Goal: Task Accomplishment & Management: Manage account settings

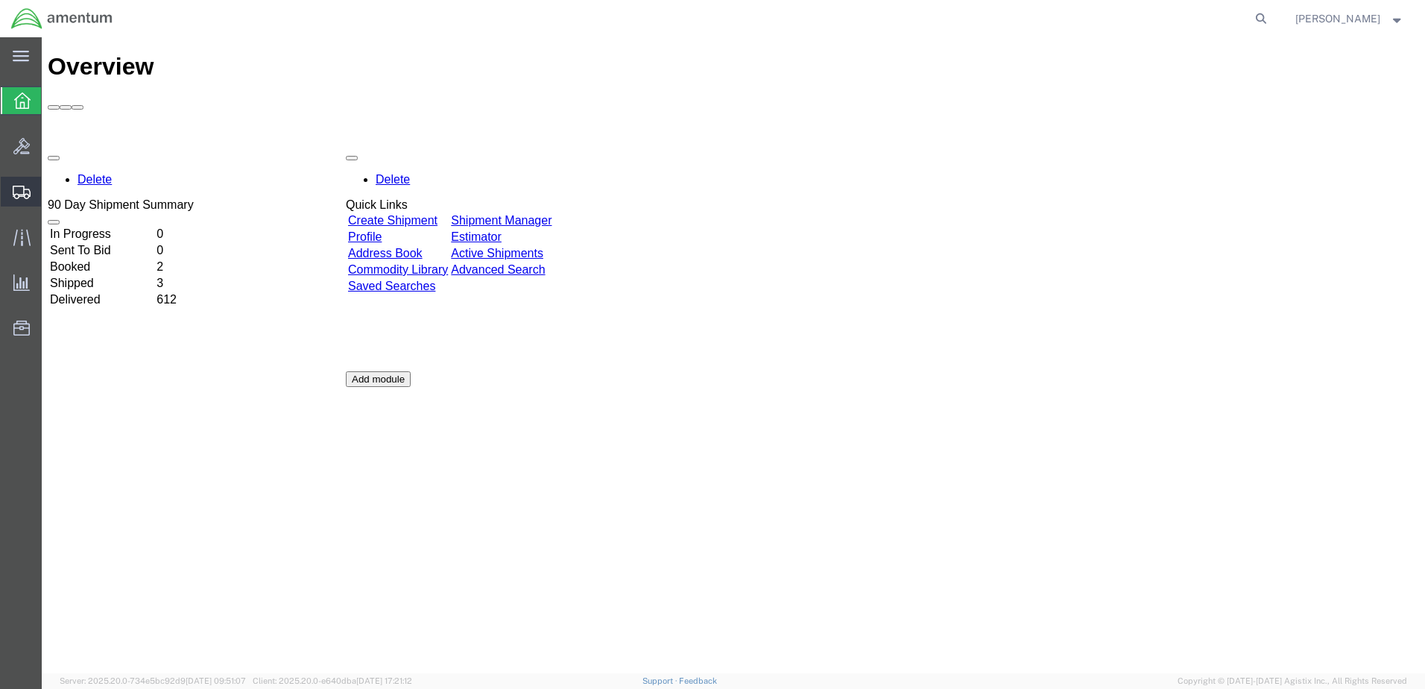
click at [0, 0] on span "Create Shipment" at bounding box center [0, 0] width 0 height 0
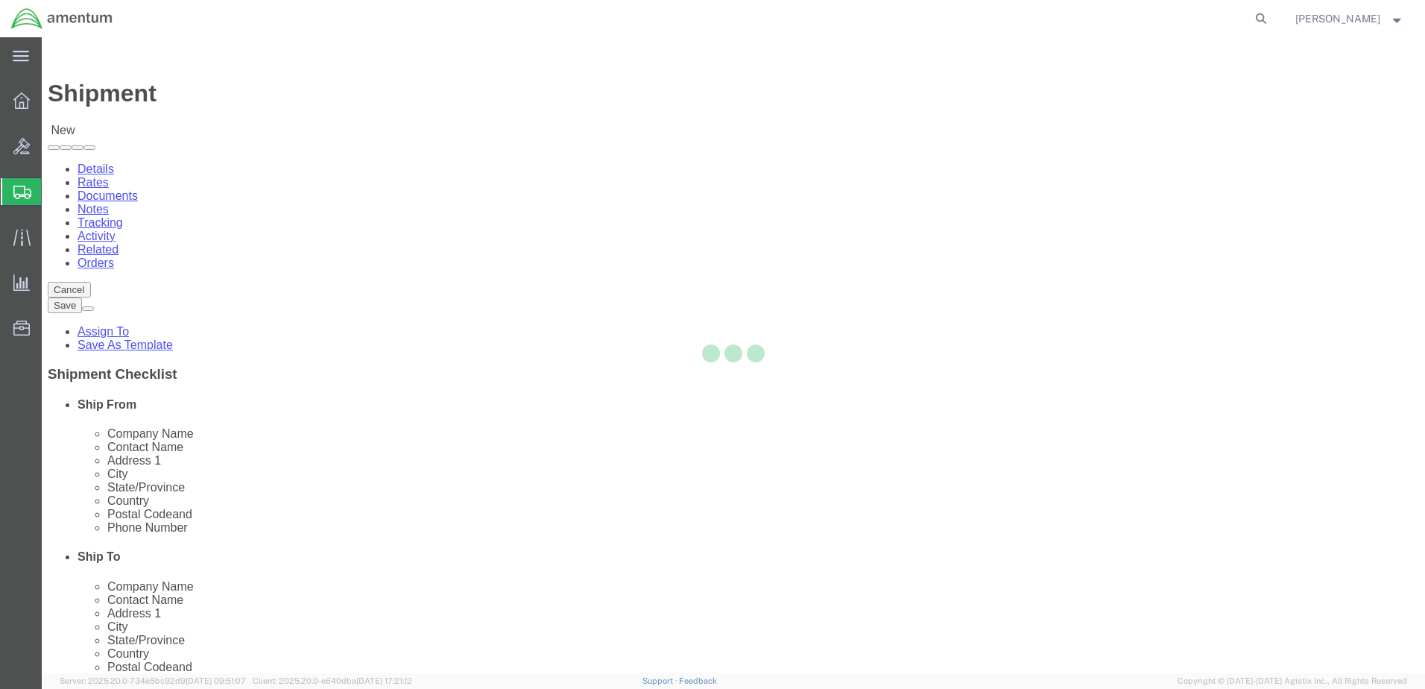
select select
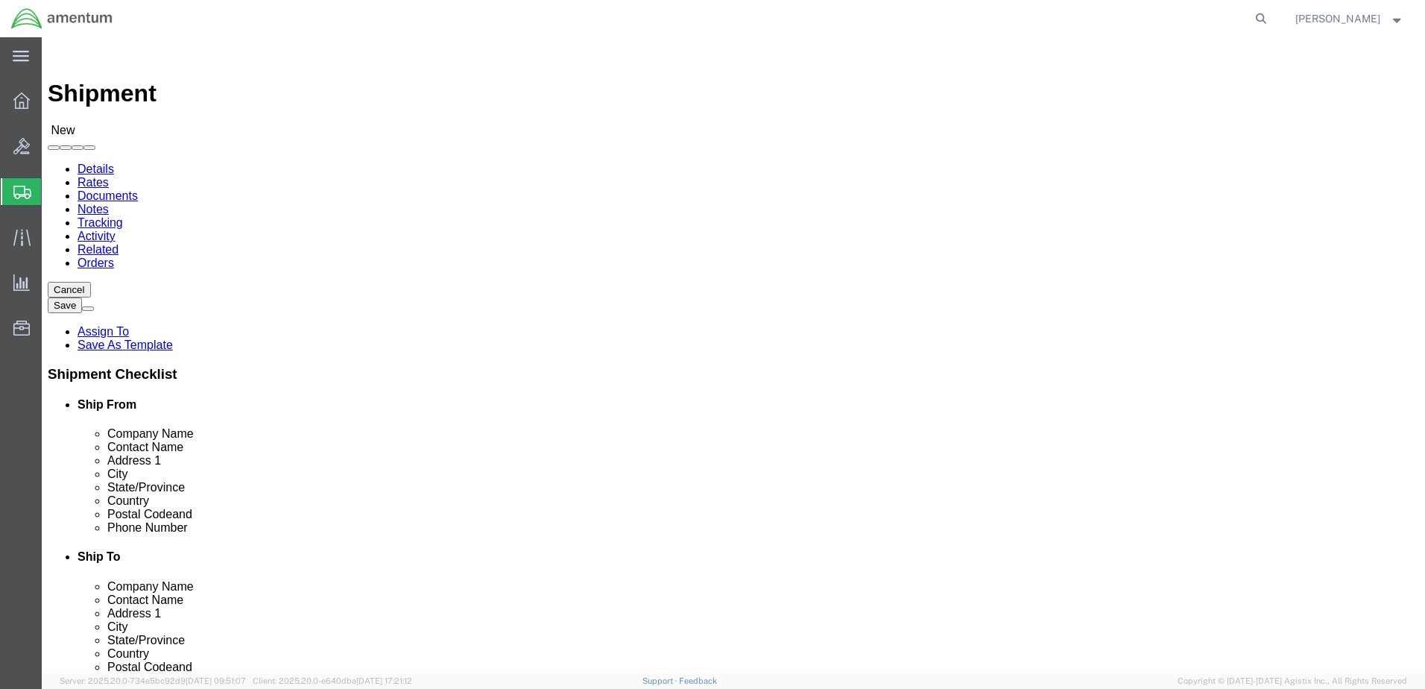
select select "MYPROFILE"
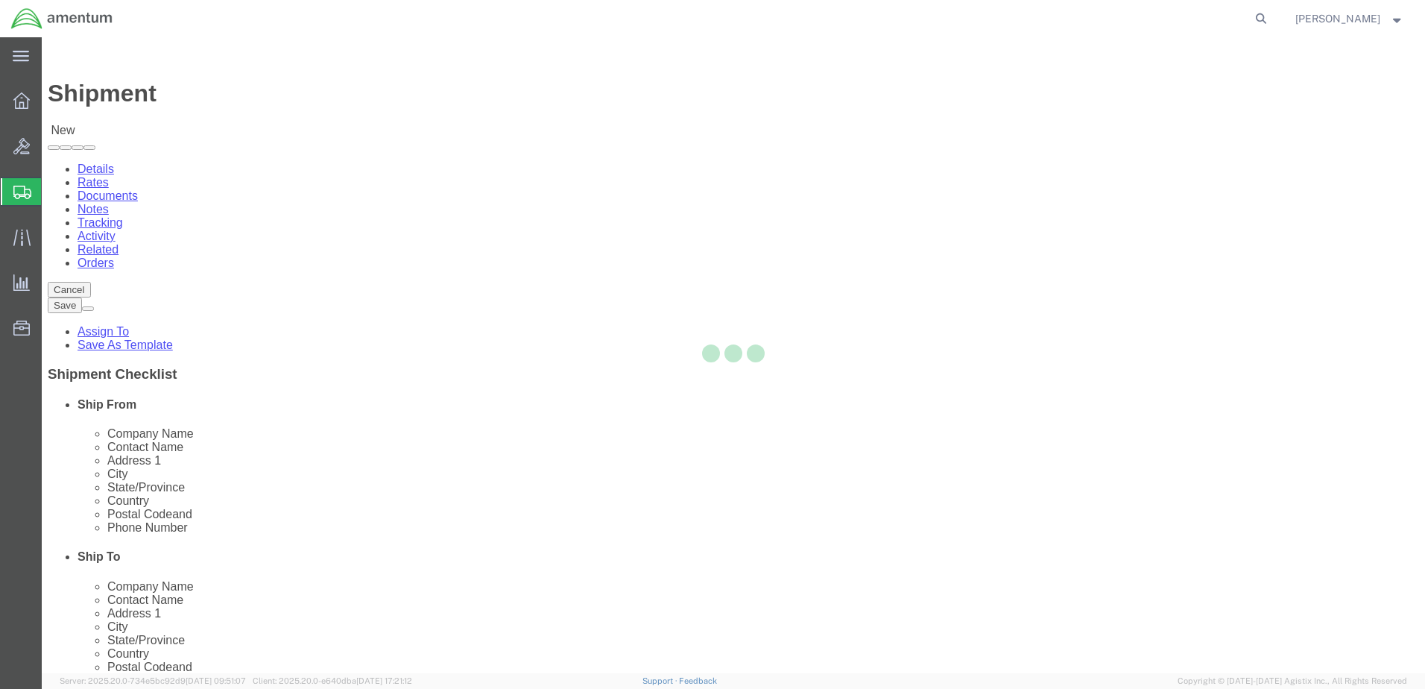
select select "CA"
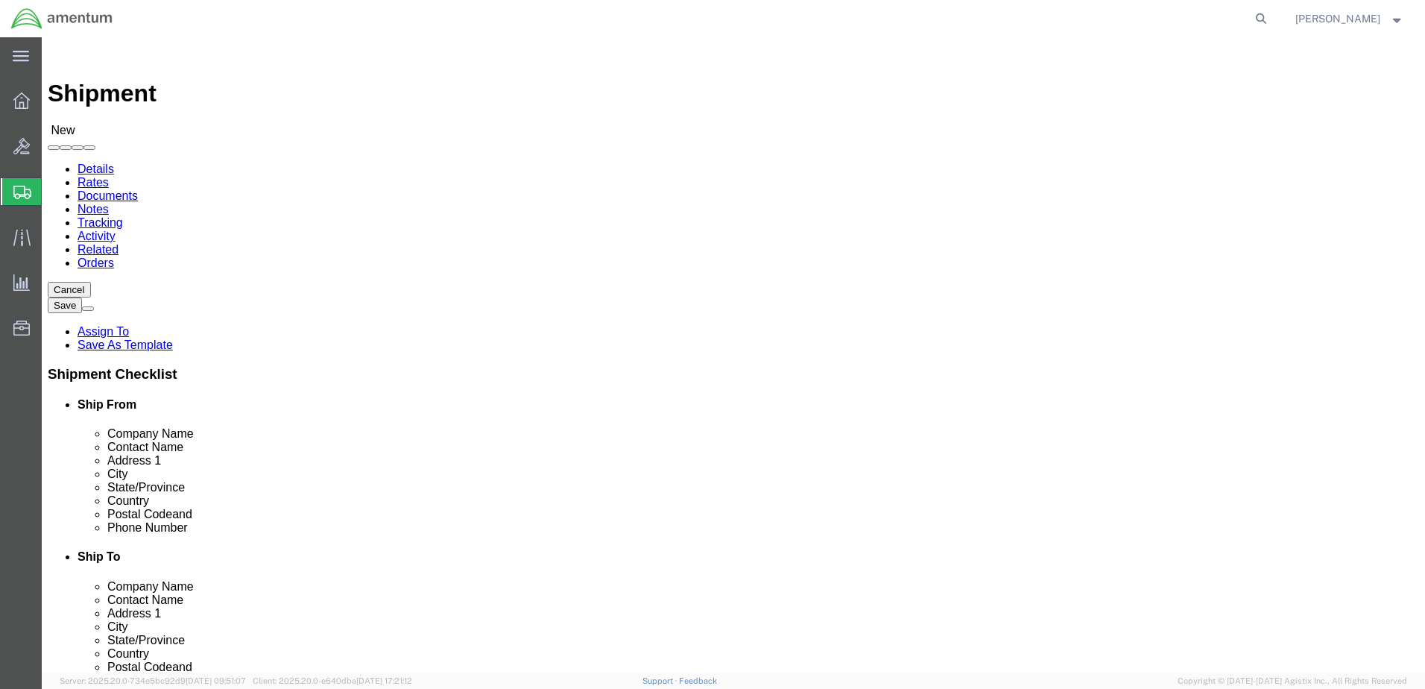
type input "eja"
select select "49930"
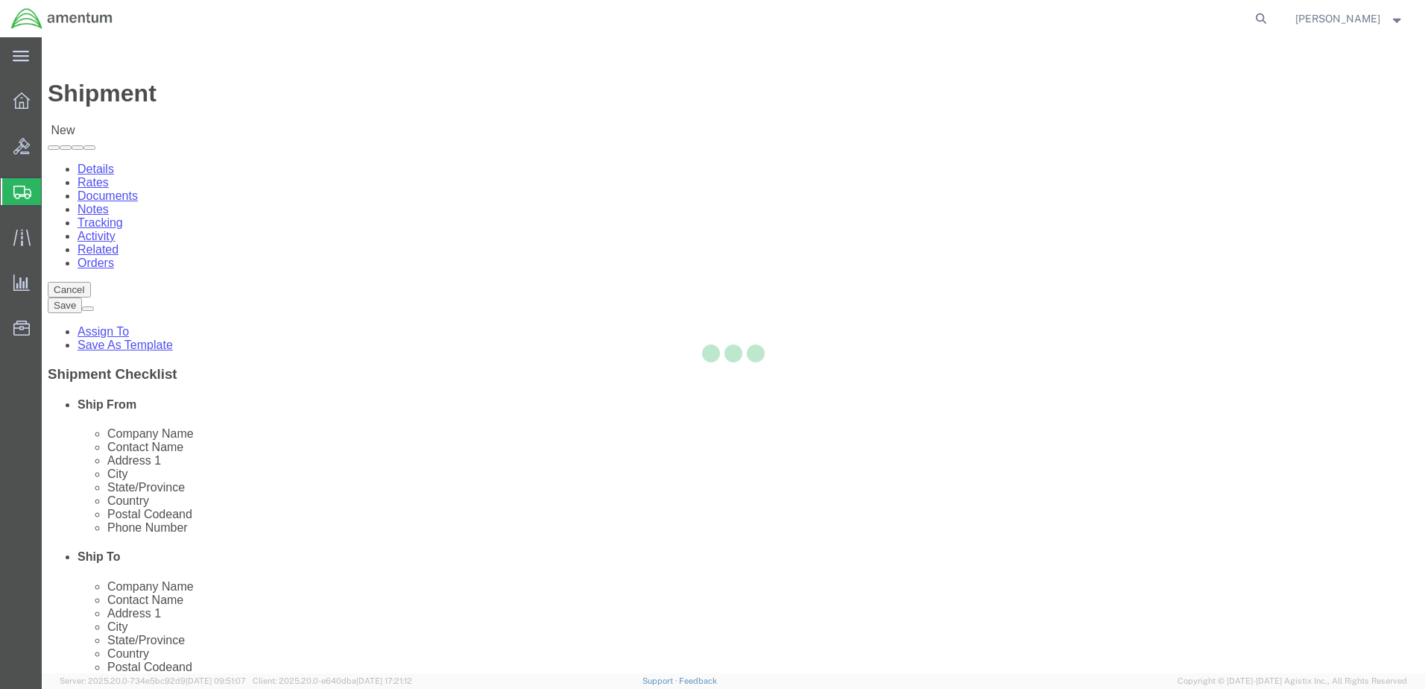
select select "FL"
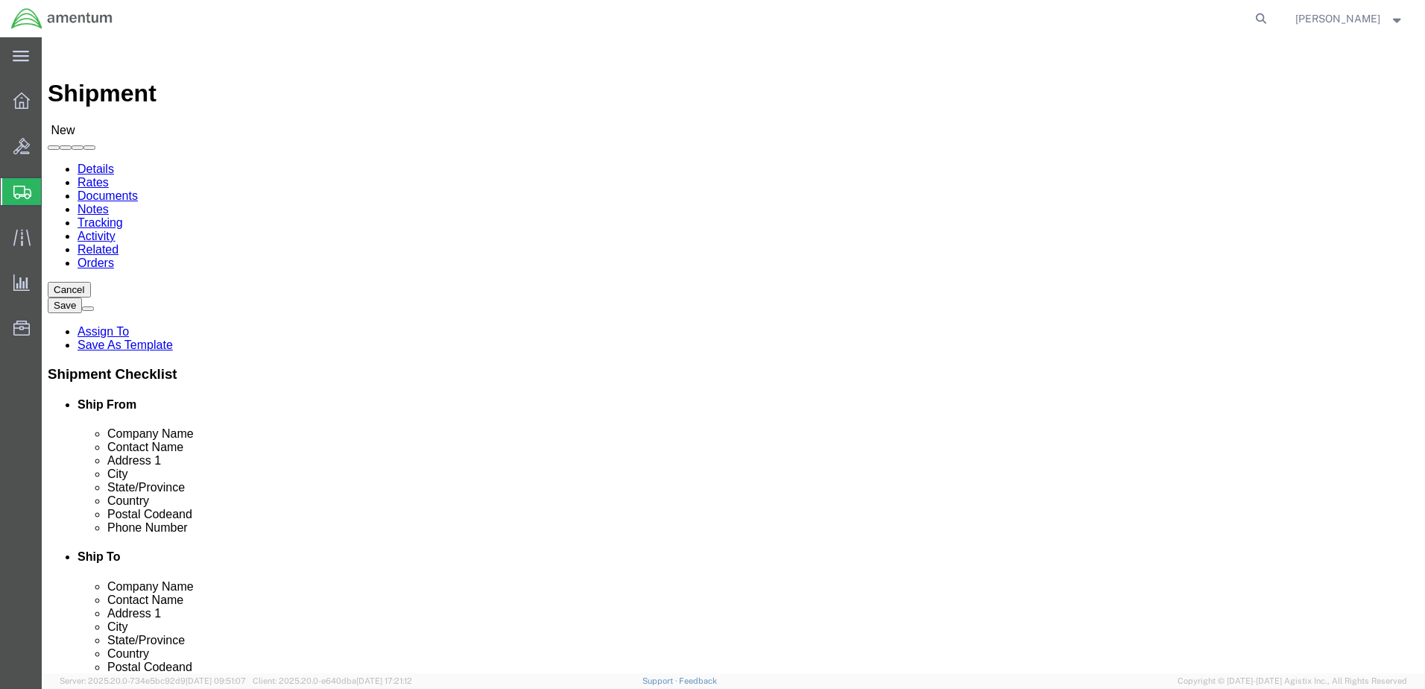
click input "text"
type input "cie"
click p "- Amentum Services, Inc. - (Cienna Green) Hangar 1002, Naval Air Station Jackso…"
select select
select select "FL"
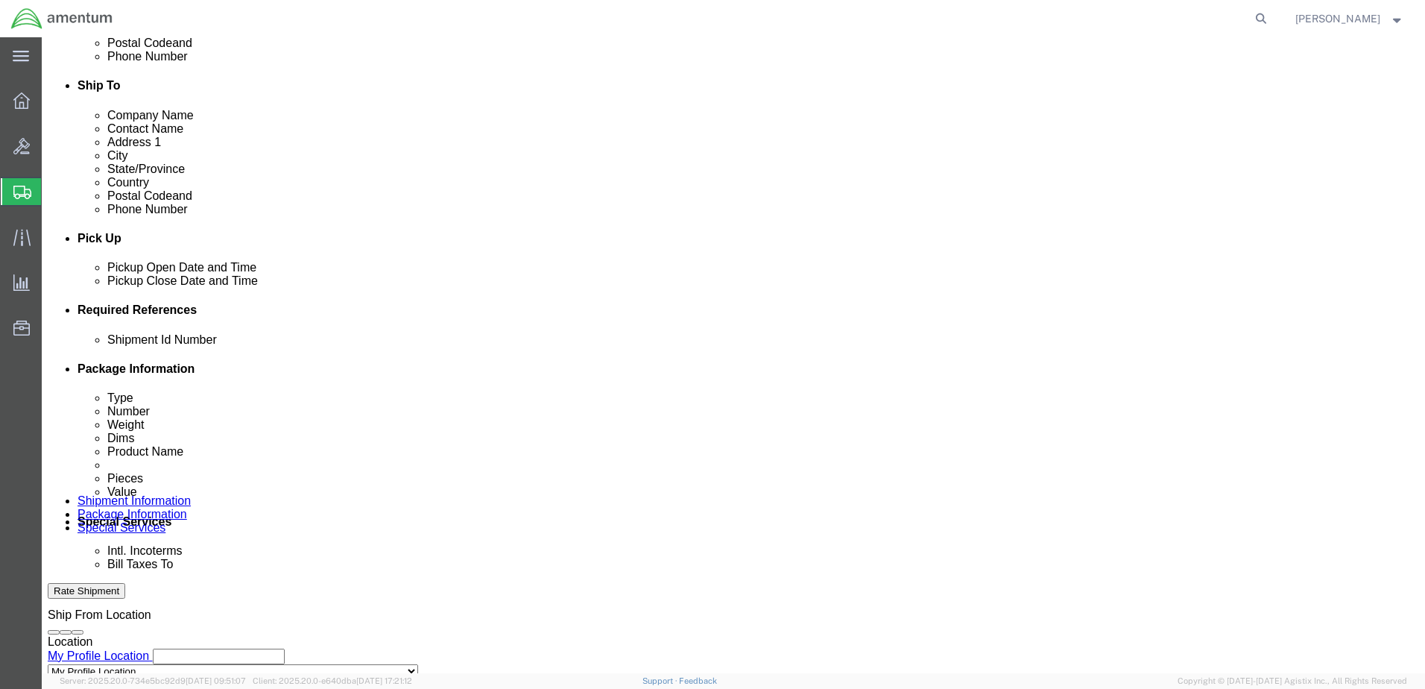
scroll to position [497, 0]
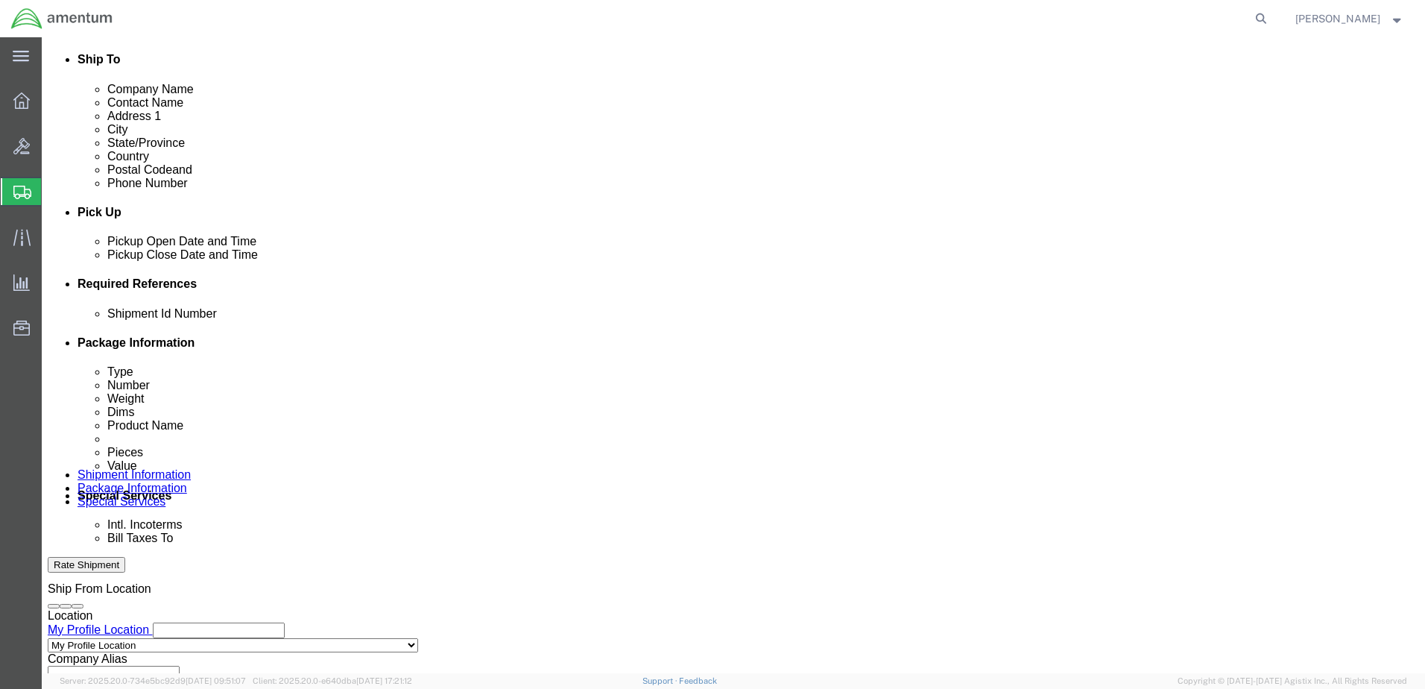
type input "Cienna Green"
click button "Add reference"
click input "text"
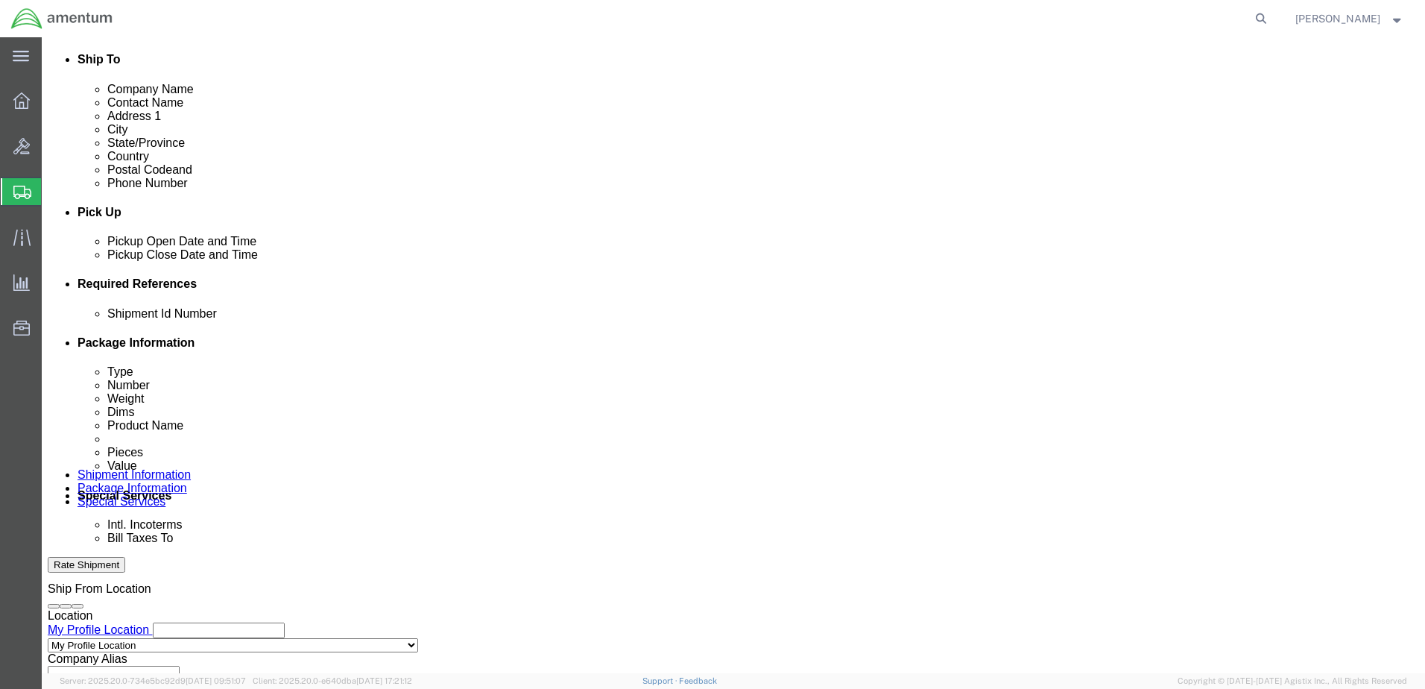
click input "text"
drag, startPoint x: 255, startPoint y: 419, endPoint x: 174, endPoint y: 420, distance: 80.5
click div "Shipment Id Number 614-011323"
type input "614-011323"
click input "text"
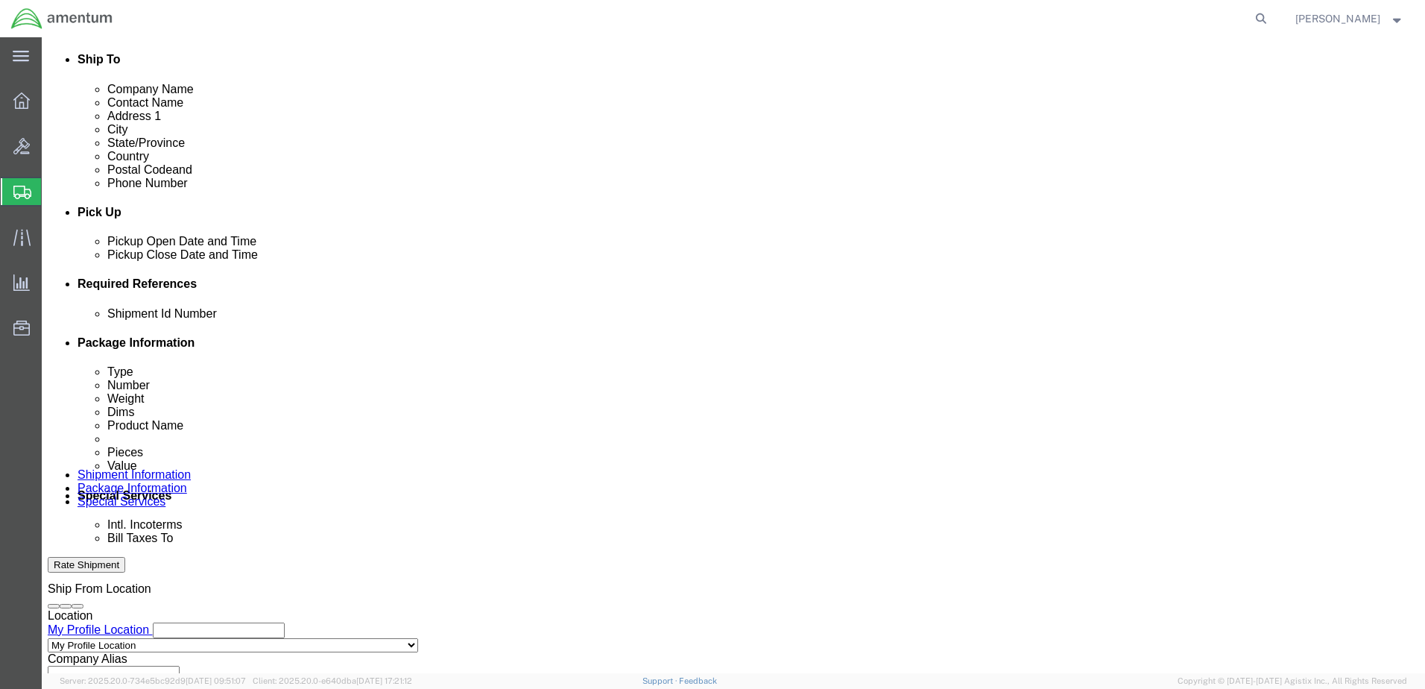
paste input "614-011323"
type input "614-011323"
click select "Select Account Type Activity ID Airline Appointment Number ASN Batch Request # …"
select select "CUSTREF"
click select "Select Account Type Activity ID Airline Appointment Number ASN Batch Request # …"
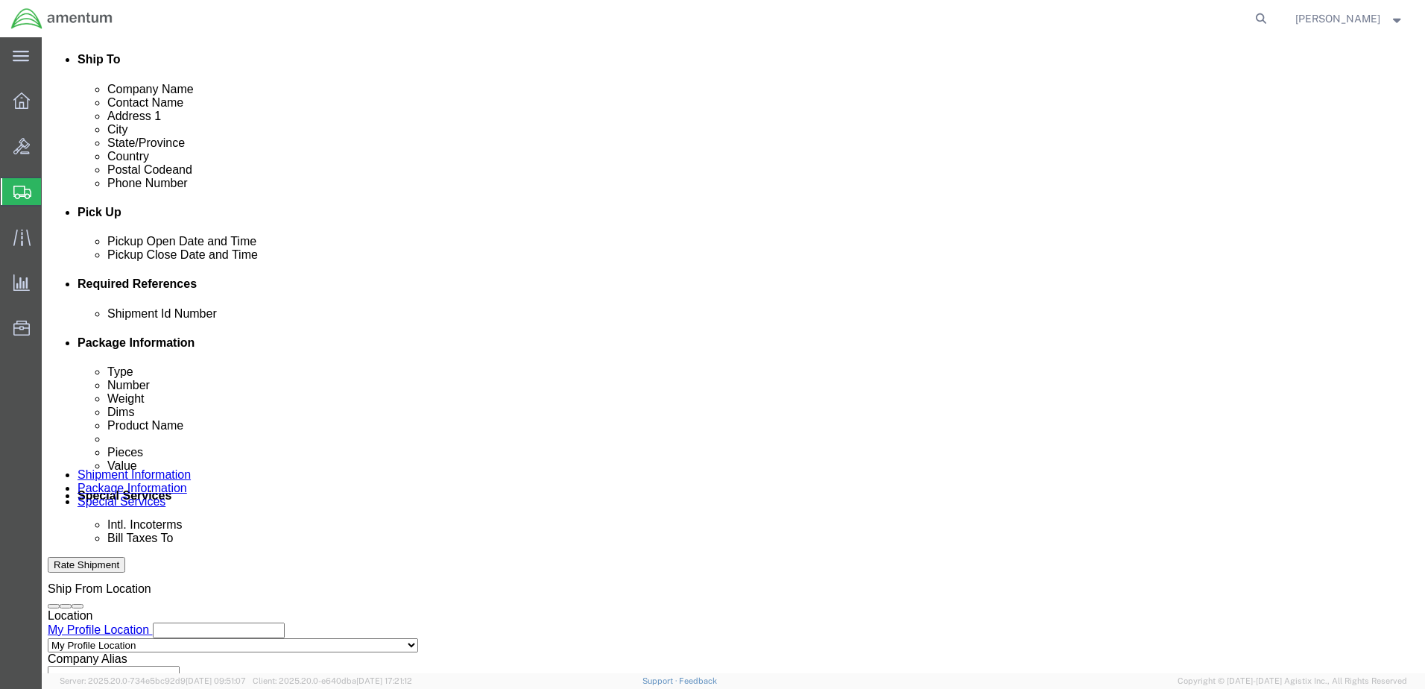
click select "Select Account Type Activity ID Airline Appointment Number ASN Batch Request # …"
select select "DEPT"
click select "Select Account Type Activity ID Airline Appointment Number ASN Batch Request # …"
click input "text"
type input "CBP"
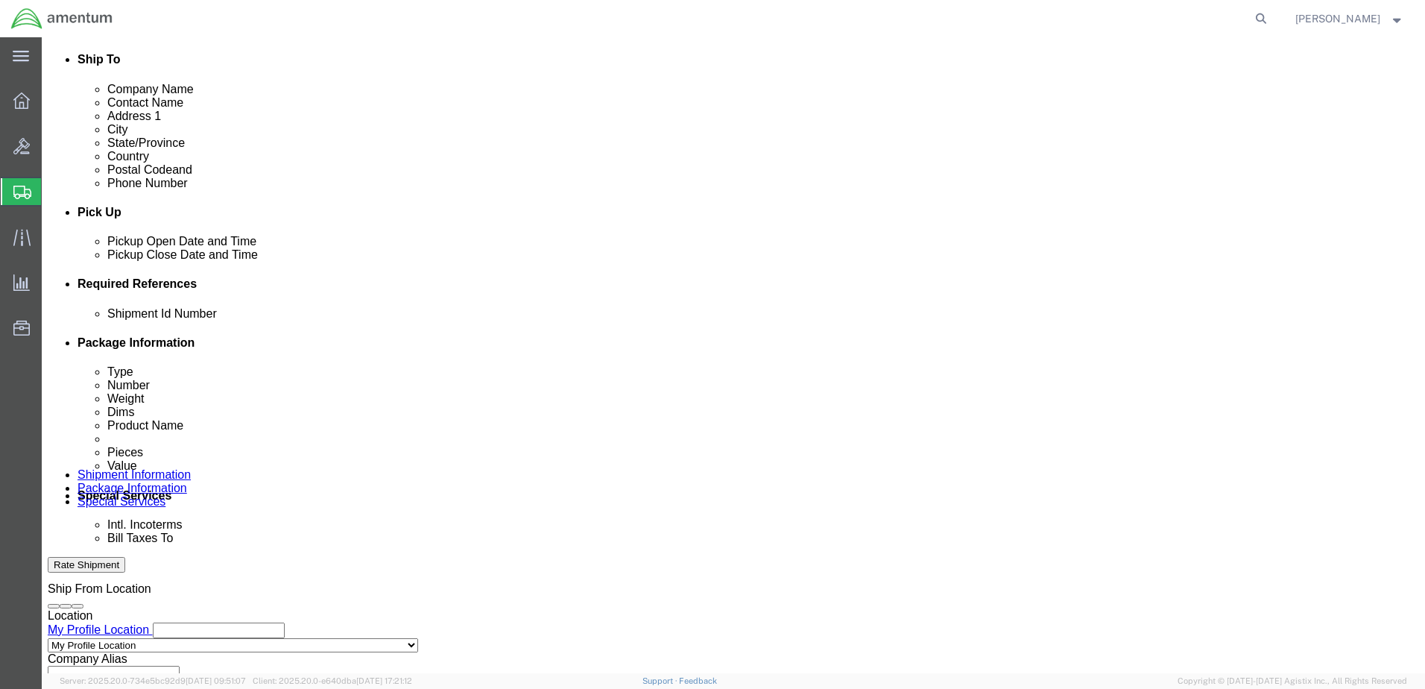
click select "Select Account Type Activity ID Airline Appointment Number ASN Batch Request # …"
select select "PROJNUM"
click select "Select Account Type Activity ID Airline Appointment Number ASN Batch Request # …"
click input "text"
paste input "AME-2026-IP01-FO013-2219-NAMC-Z000"
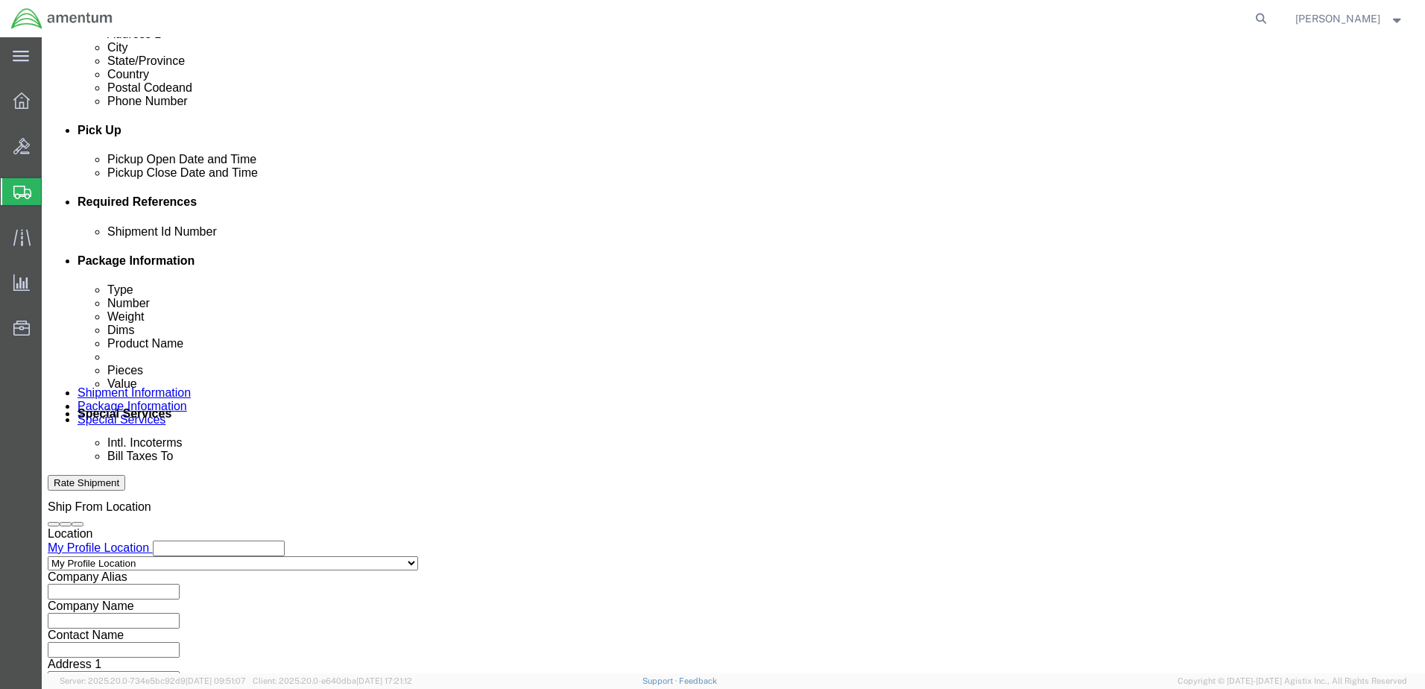
scroll to position [672, 0]
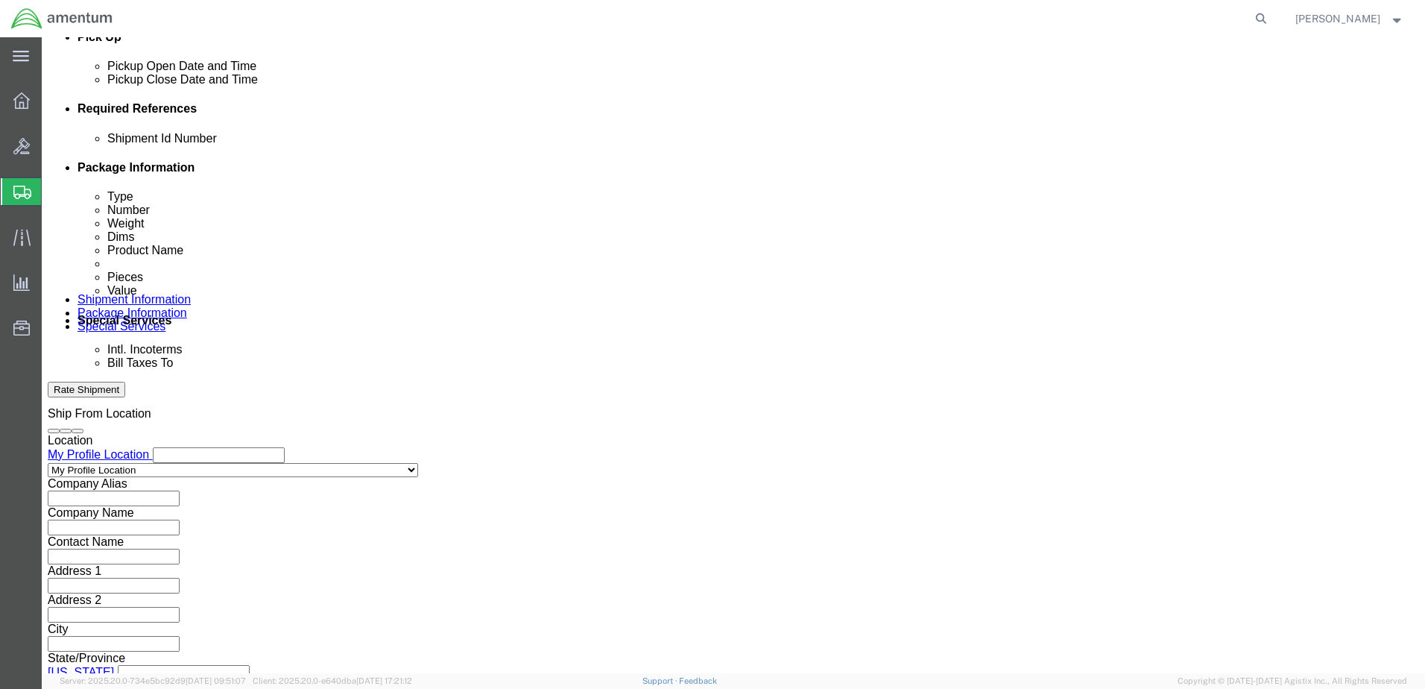
type input "AME-2026-IP01-FO013-2219-NAMC-Z000"
click button "Continue"
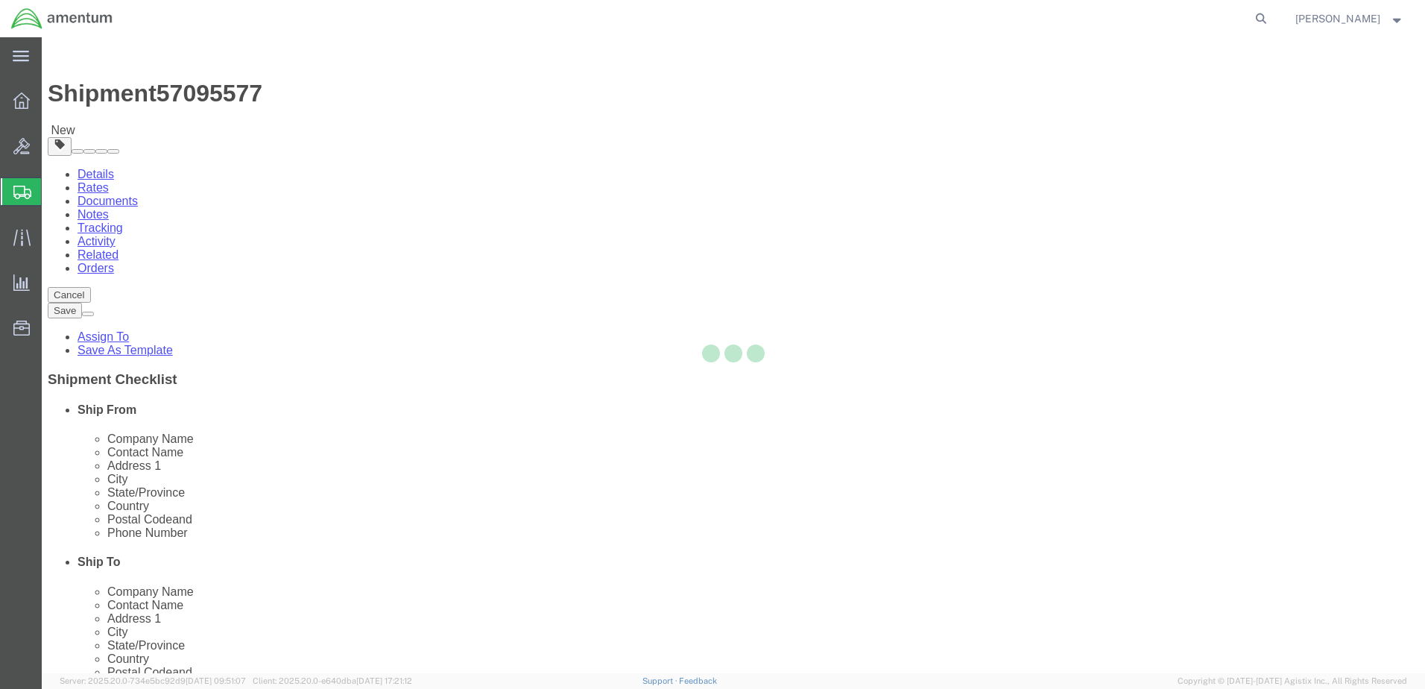
select select "CBOX"
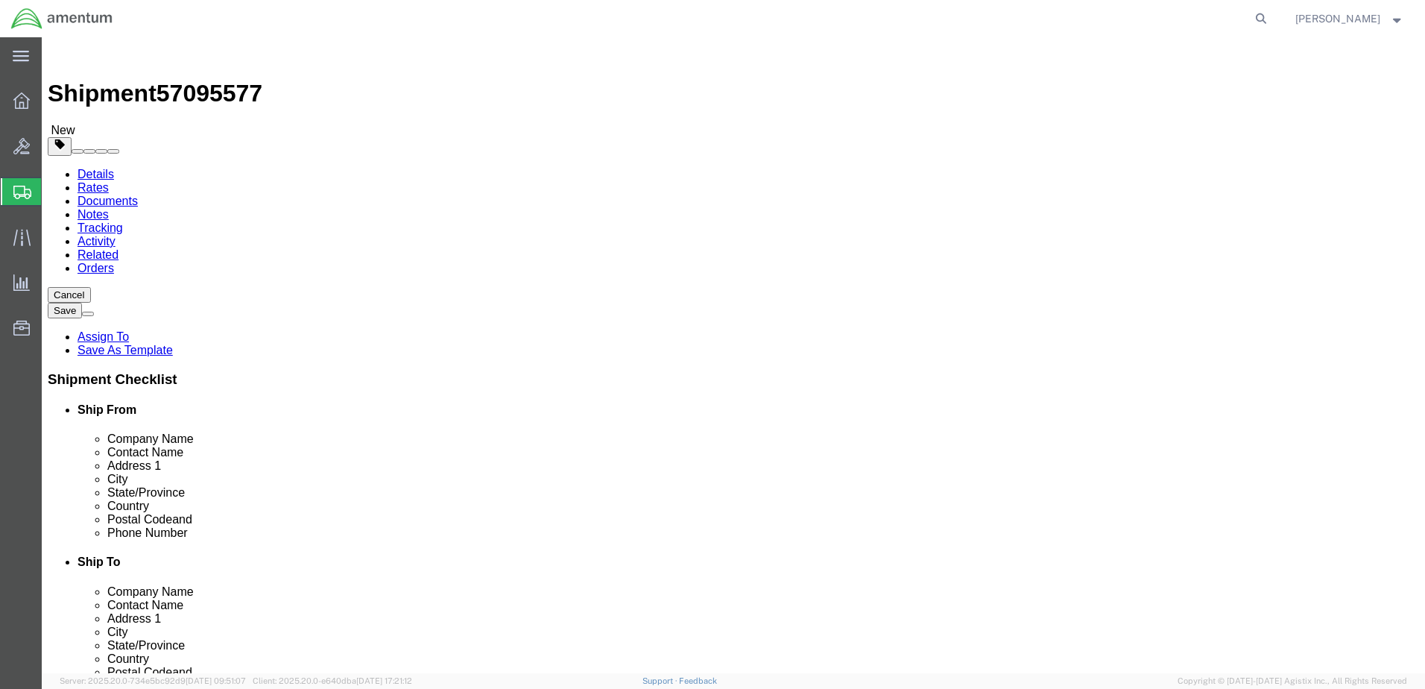
click input "text"
type input "11"
type input "12"
type input "1.5"
drag, startPoint x: 231, startPoint y: 350, endPoint x: 194, endPoint y: 348, distance: 37.3
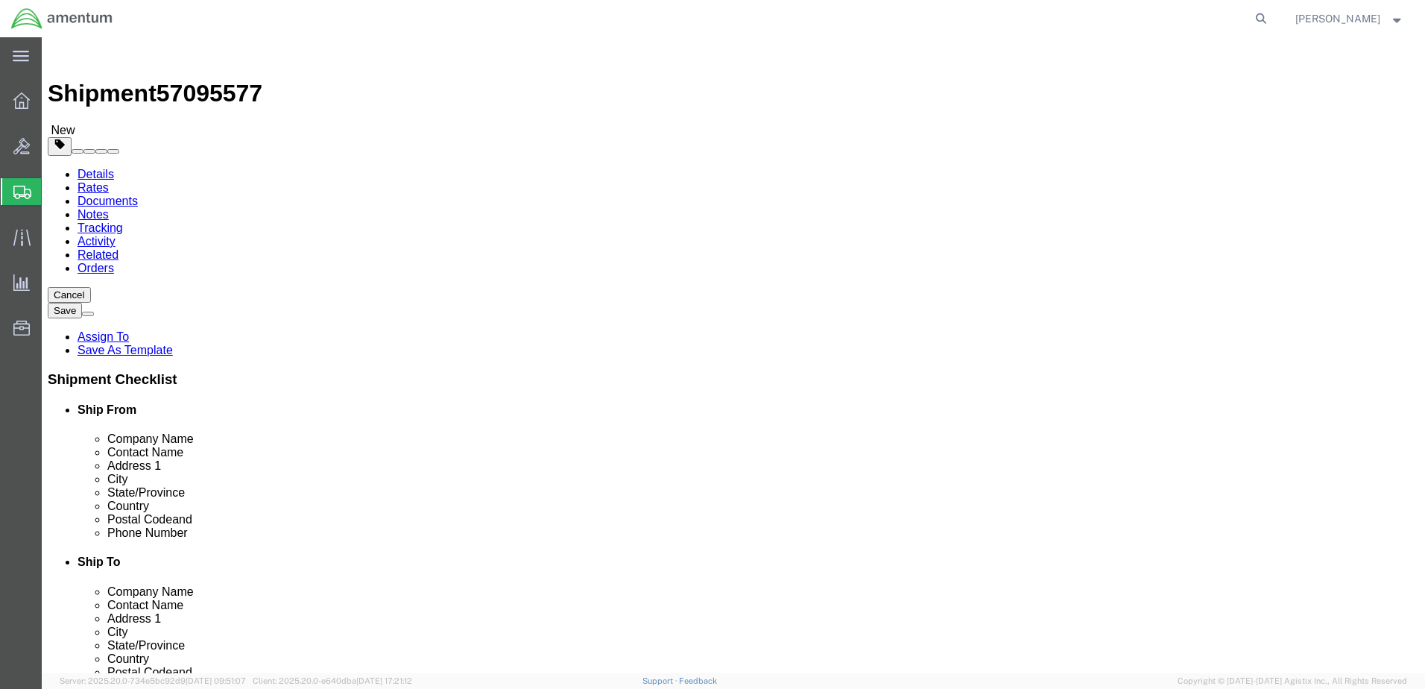
click div "0.00 Select kgs lbs"
type input "1.0"
click link "Add Content"
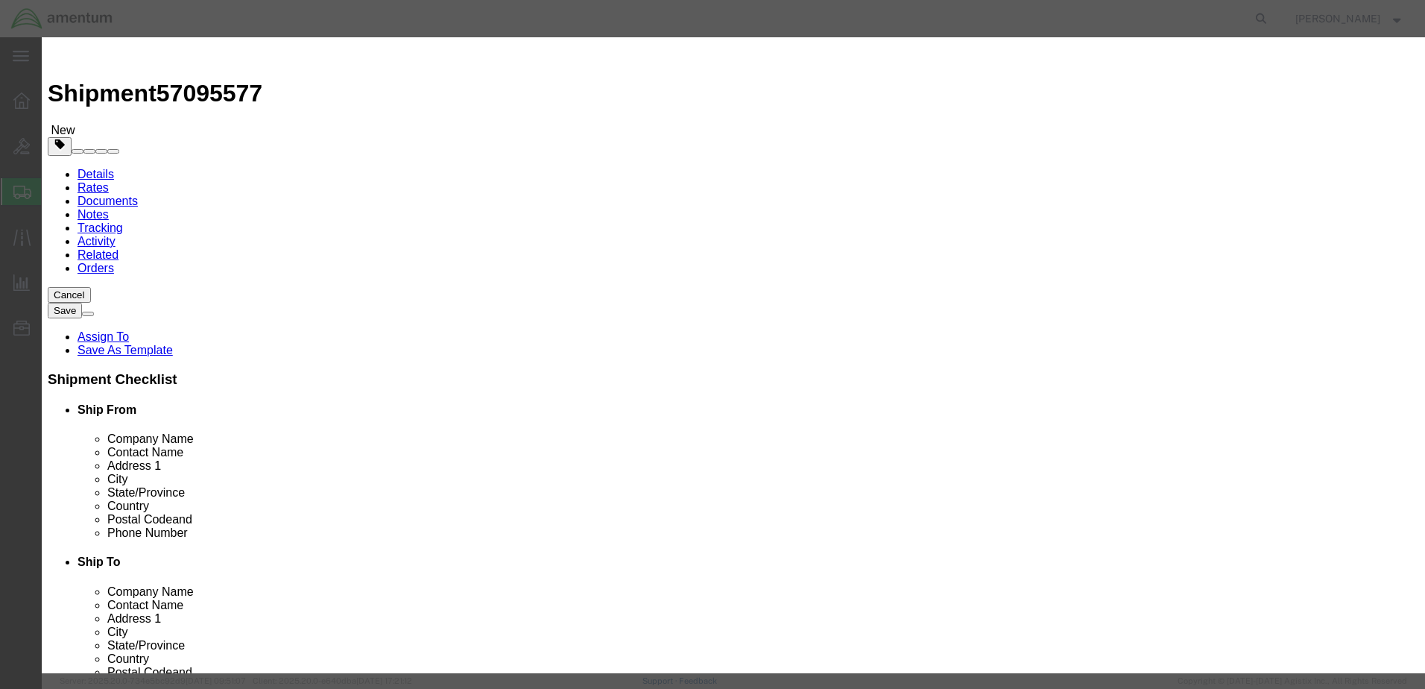
click input "text"
type input "Washer"
drag, startPoint x: 459, startPoint y: 145, endPoint x: 417, endPoint y: 139, distance: 42.3
click input "0"
type input "4"
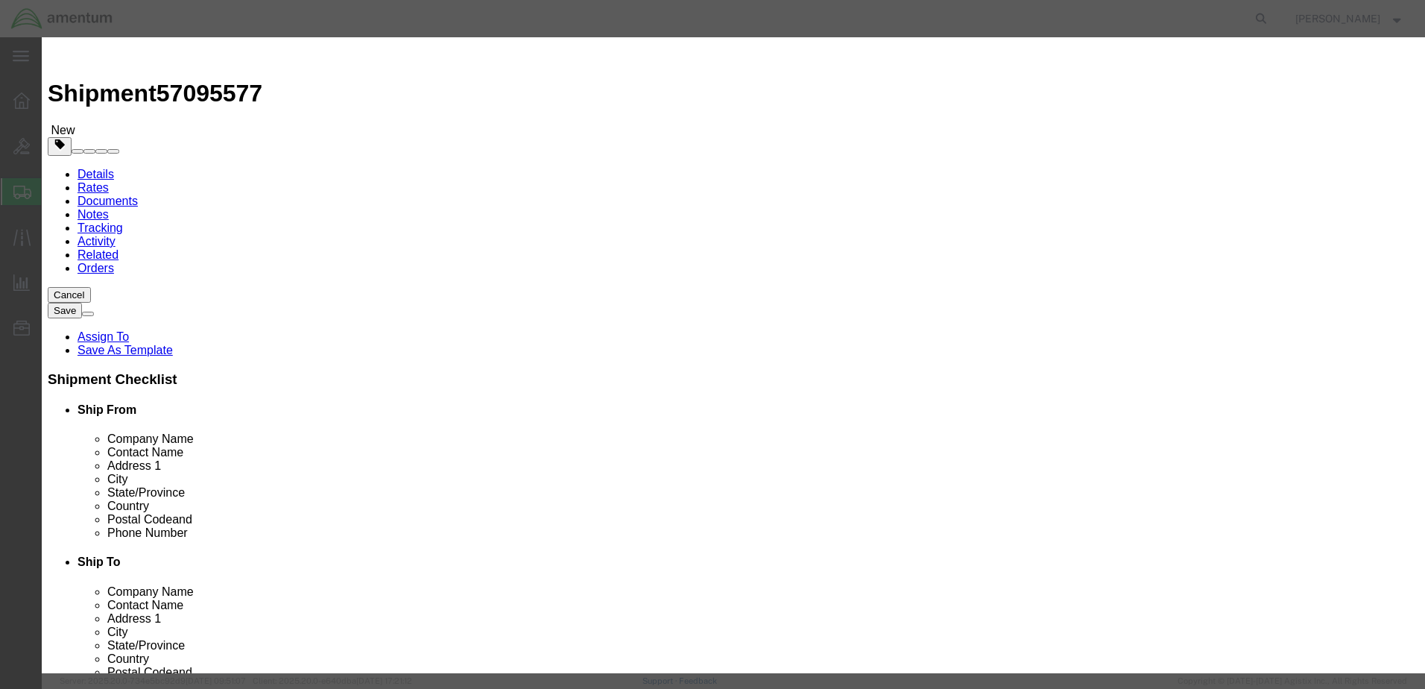
click input "text"
type input "4.0"
click button "Save & Close"
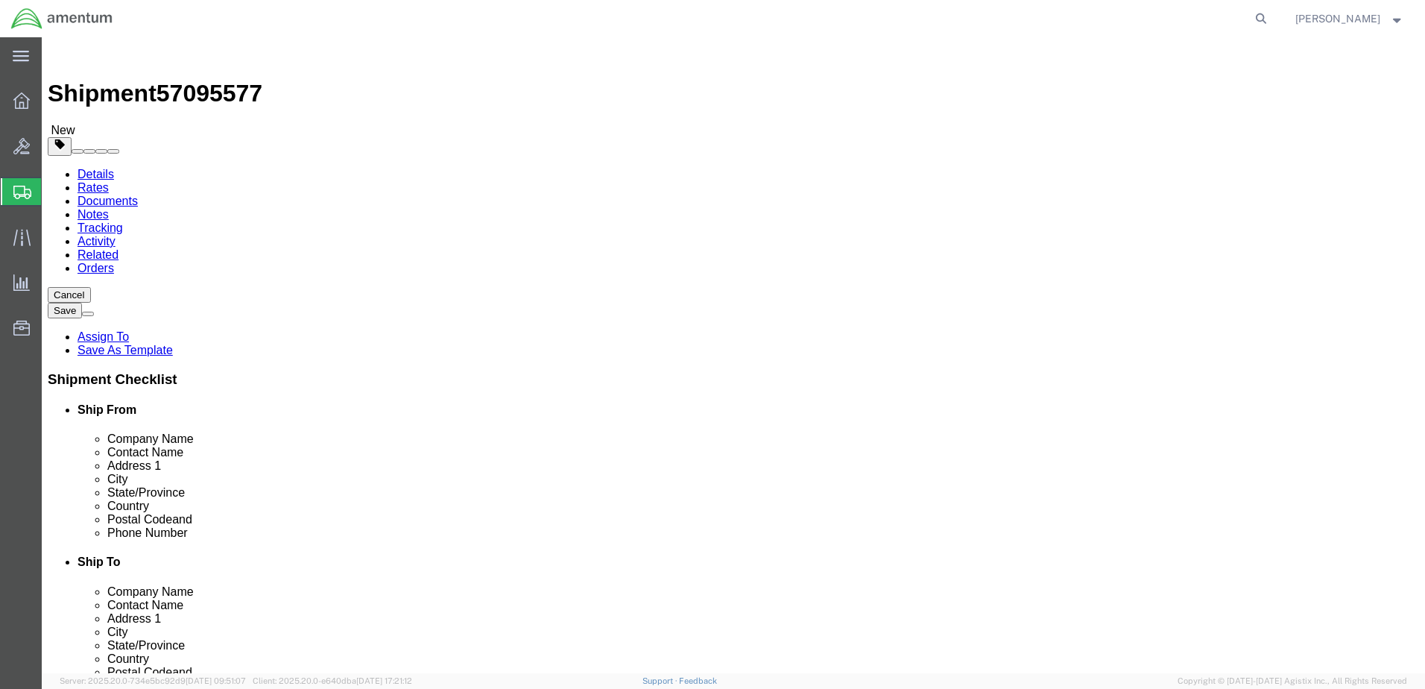
click button "Rate Shipment"
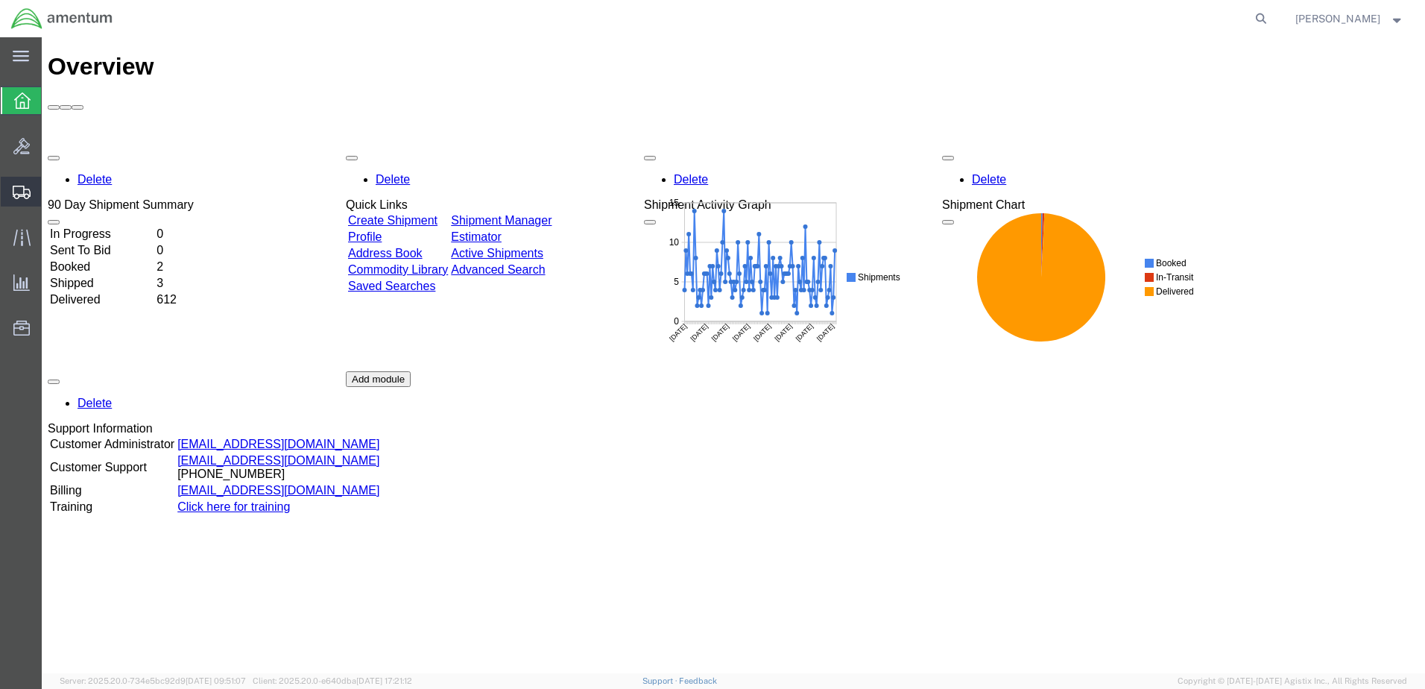
click at [0, 0] on span "Shipment Manager" at bounding box center [0, 0] width 0 height 0
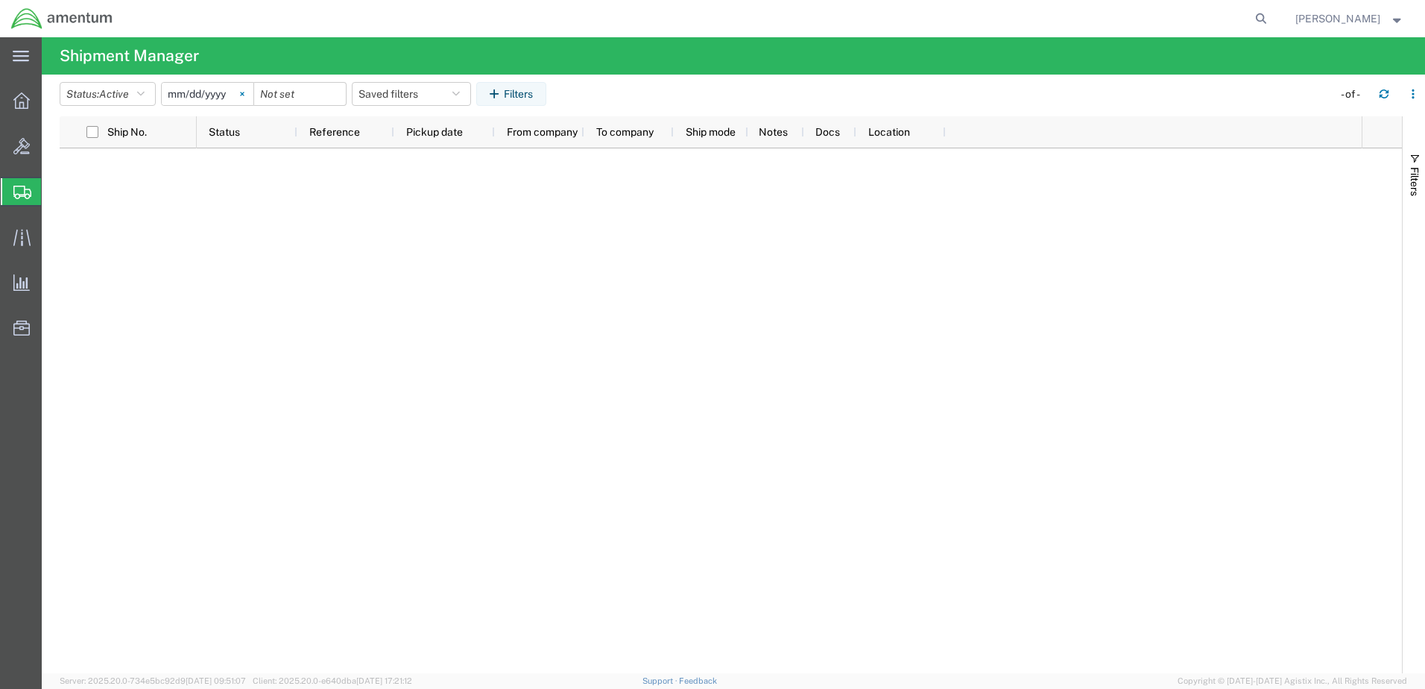
click at [244, 93] on icon at bounding box center [242, 94] width 4 height 4
click at [253, 95] on div at bounding box center [207, 94] width 93 height 24
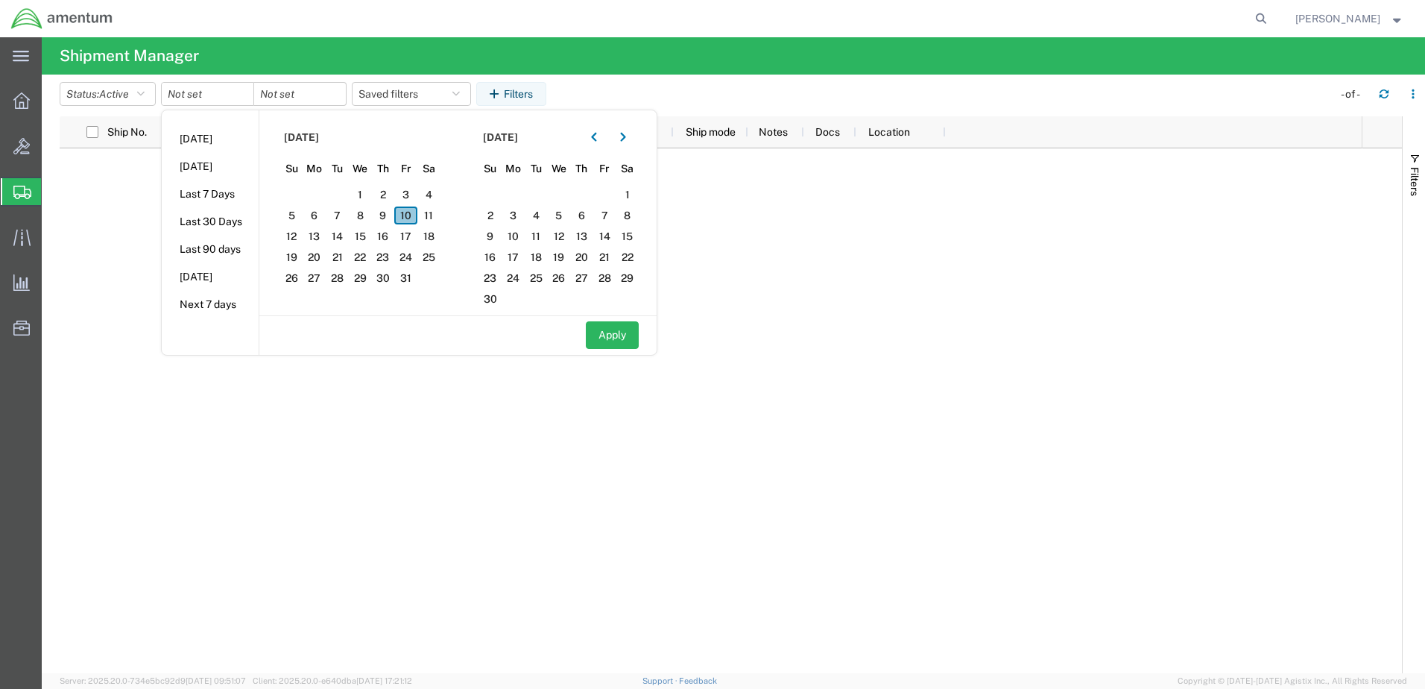
click at [408, 212] on span "10" at bounding box center [405, 215] width 23 height 18
click at [238, 98] on input "date" at bounding box center [208, 94] width 92 height 22
click at [410, 212] on span "10" at bounding box center [405, 215] width 23 height 18
click at [621, 342] on button "Apply" at bounding box center [612, 335] width 53 height 28
type input "2025-10-10"
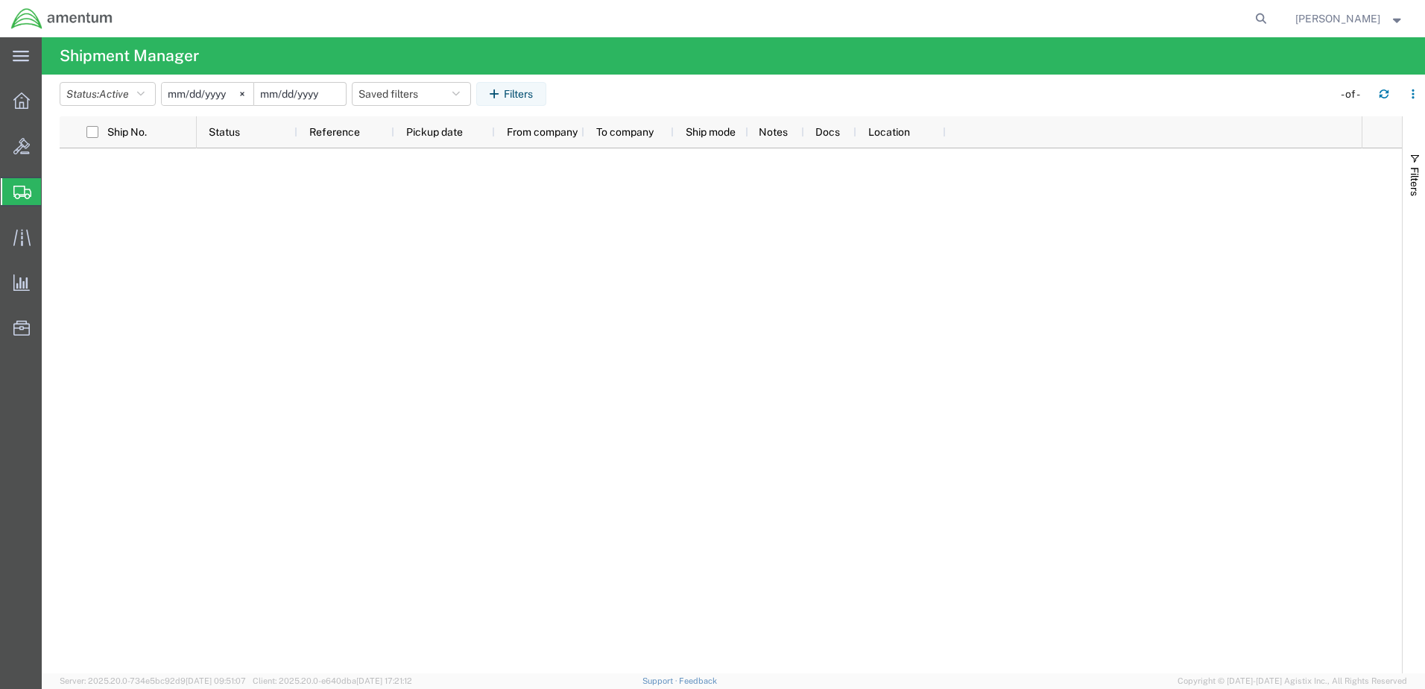
click at [303, 95] on input "date" at bounding box center [300, 94] width 92 height 22
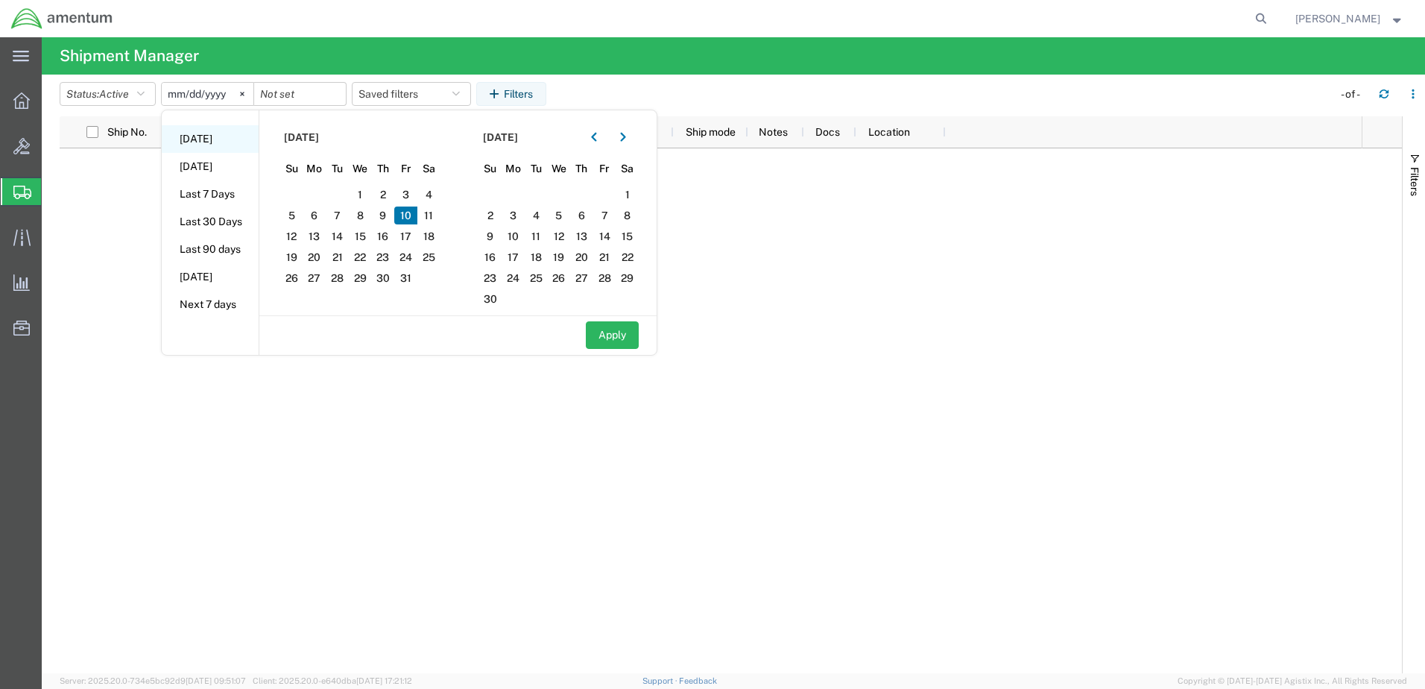
click at [203, 136] on li "Today" at bounding box center [210, 139] width 97 height 28
type input "2025-10-10"
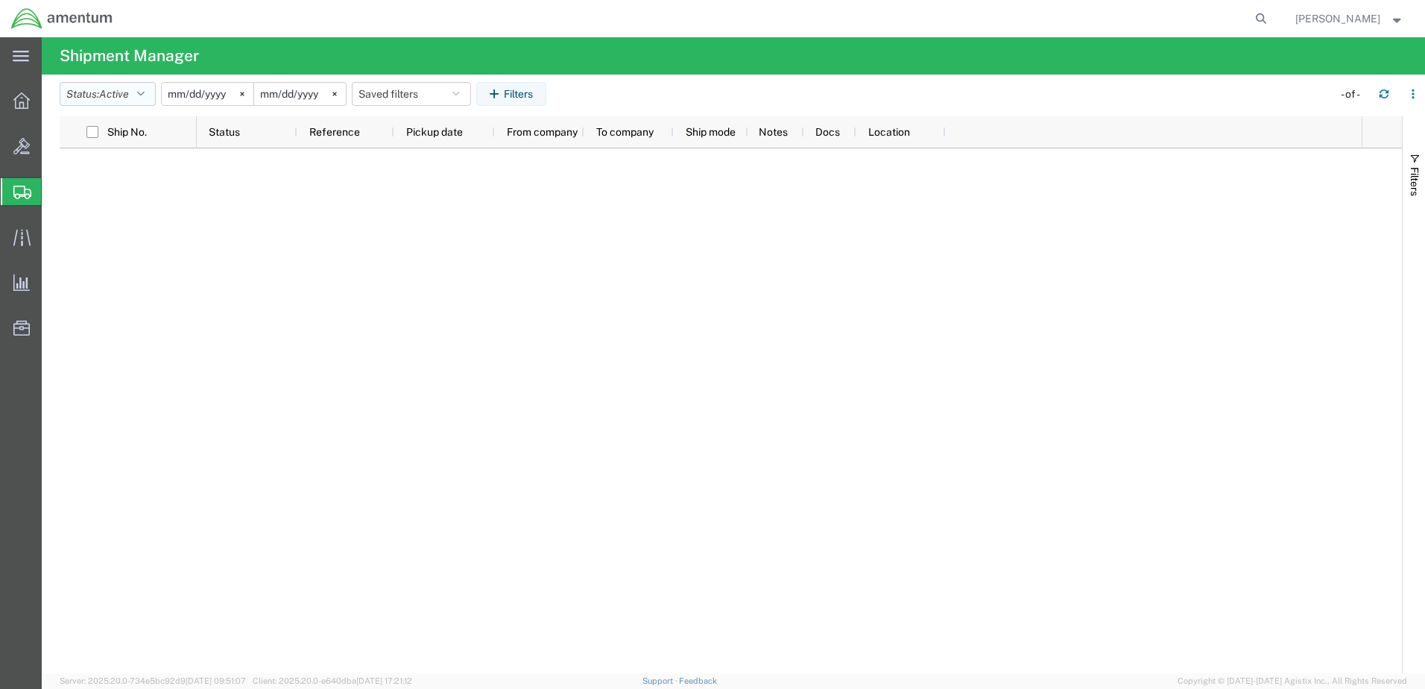
click at [150, 95] on button "Status: Active" at bounding box center [108, 94] width 96 height 24
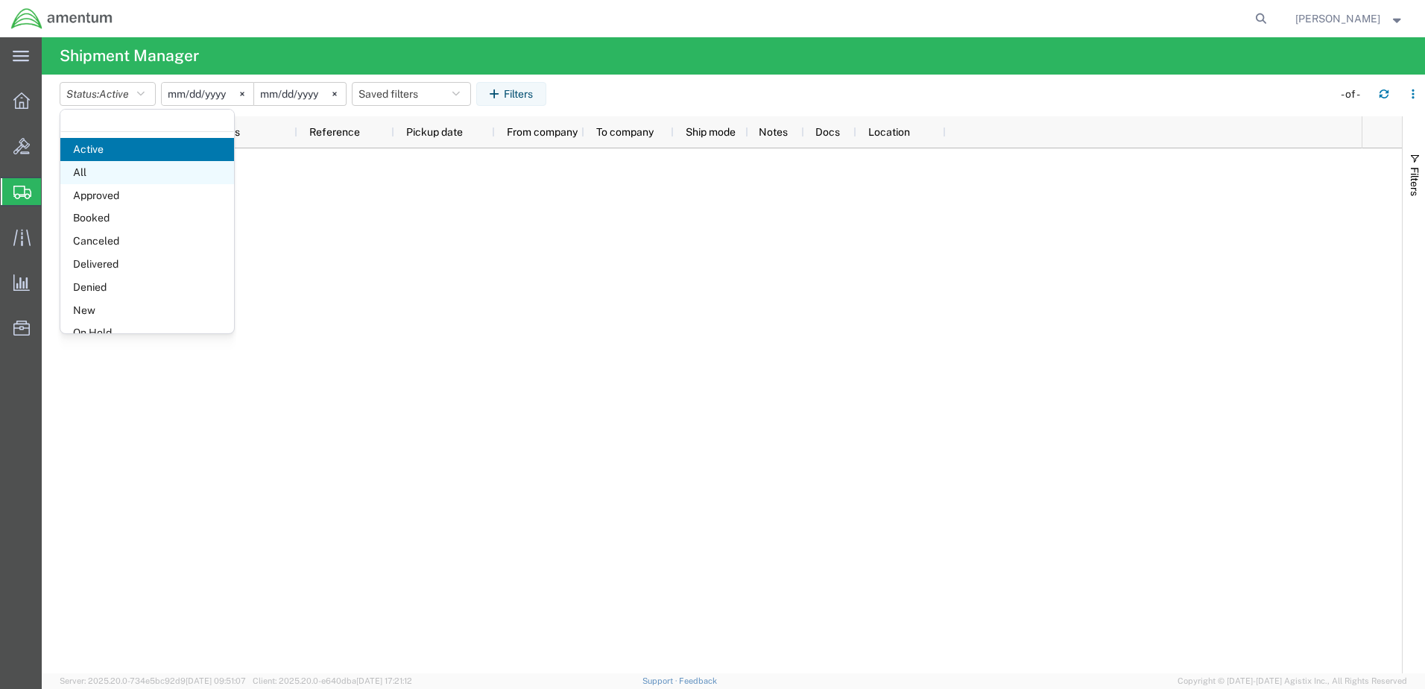
click at [84, 175] on span "All" at bounding box center [147, 172] width 174 height 23
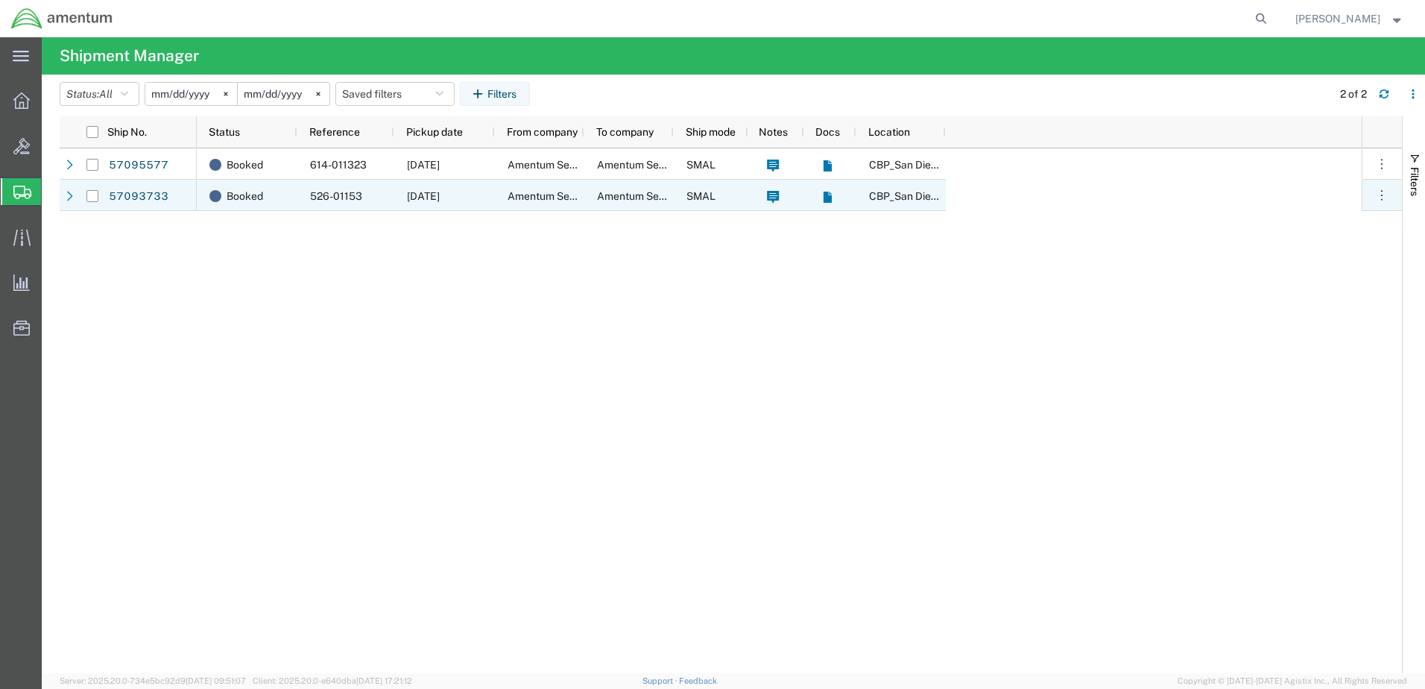
click at [410, 195] on span "10/10/2025" at bounding box center [423, 196] width 33 height 12
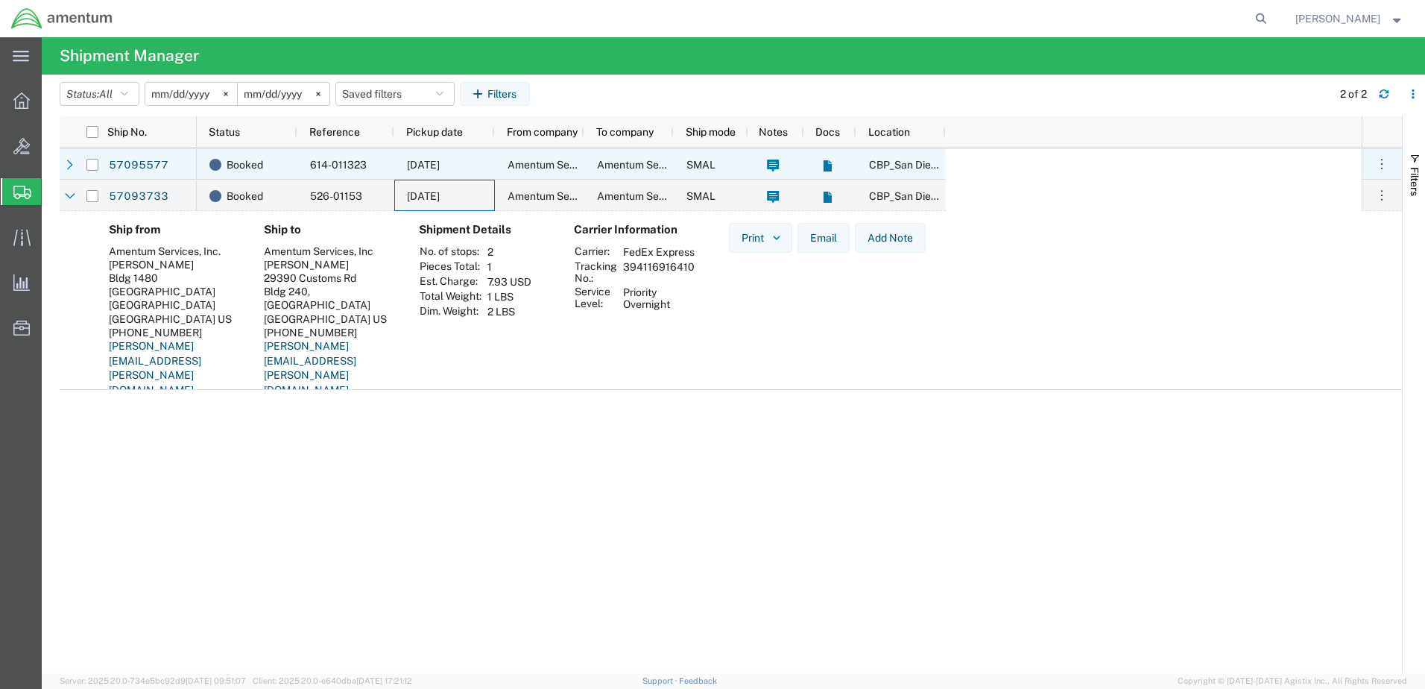
click at [399, 168] on div "10/10/2025" at bounding box center [444, 163] width 101 height 31
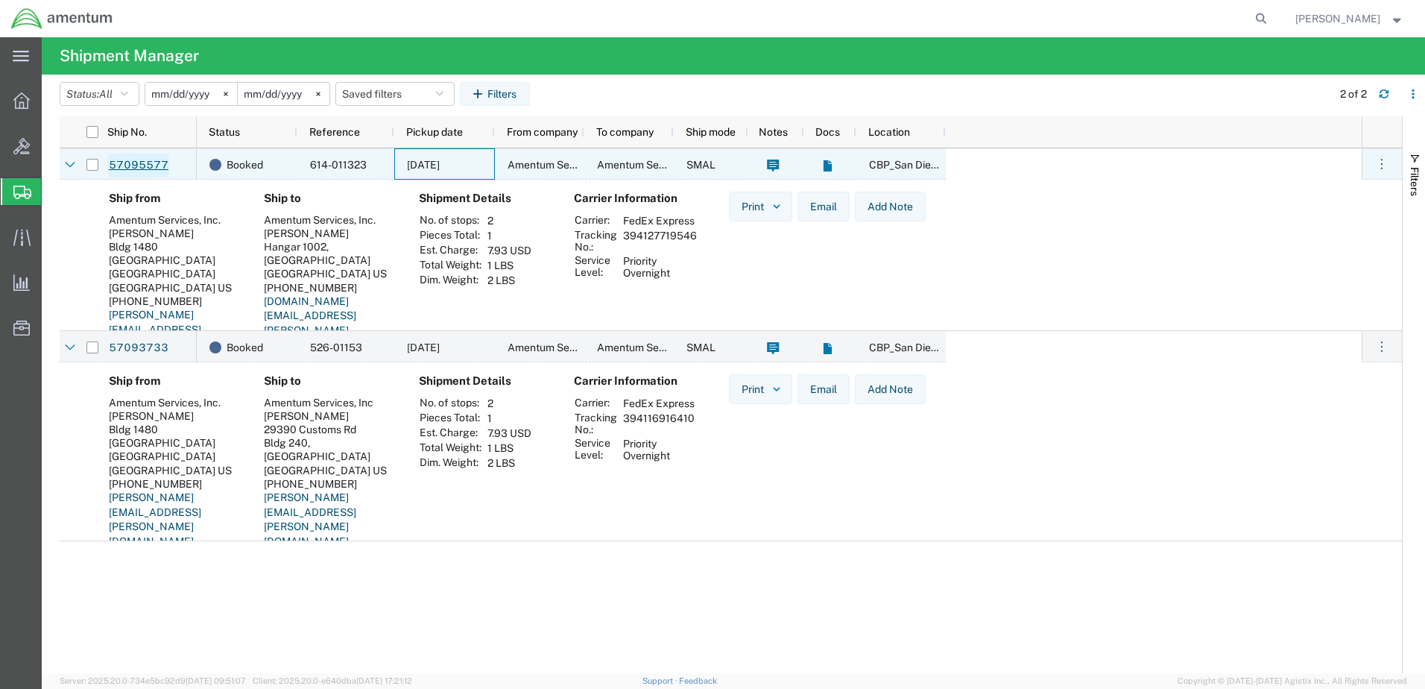
click at [153, 167] on link "57095577" at bounding box center [138, 166] width 61 height 24
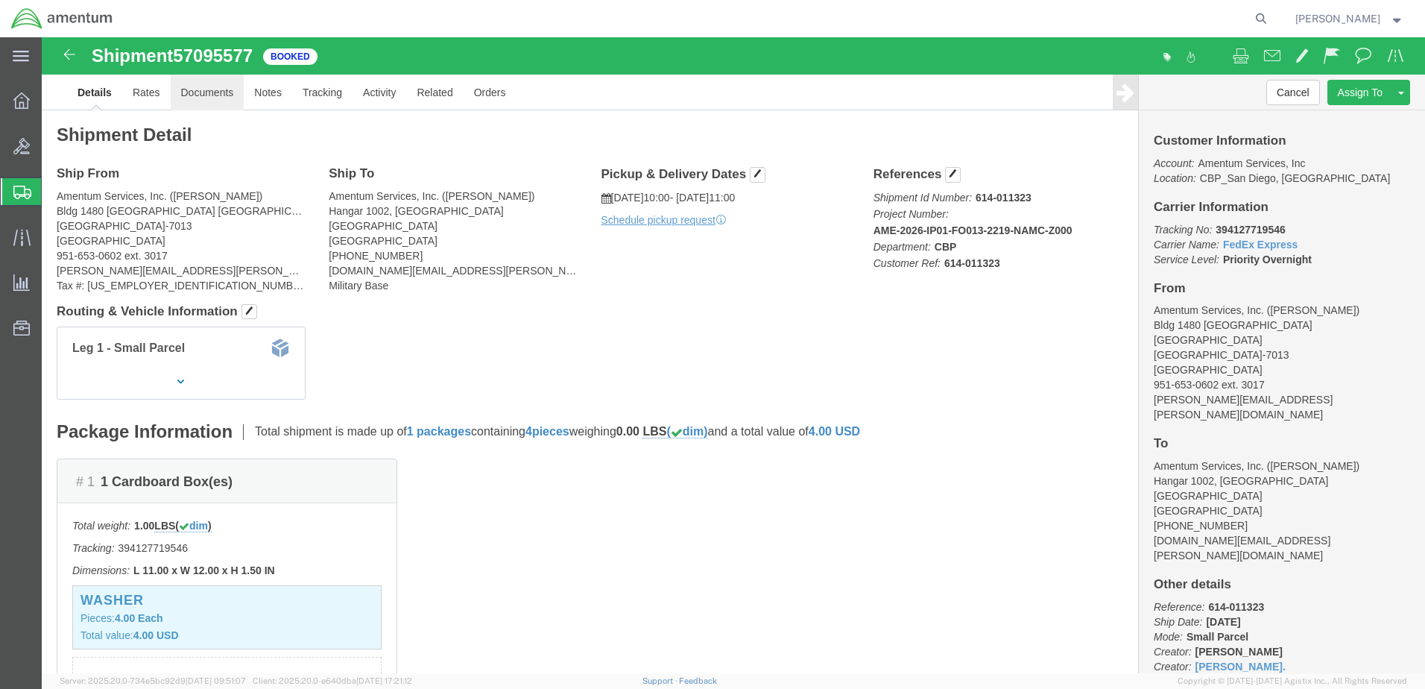
click link "Documents"
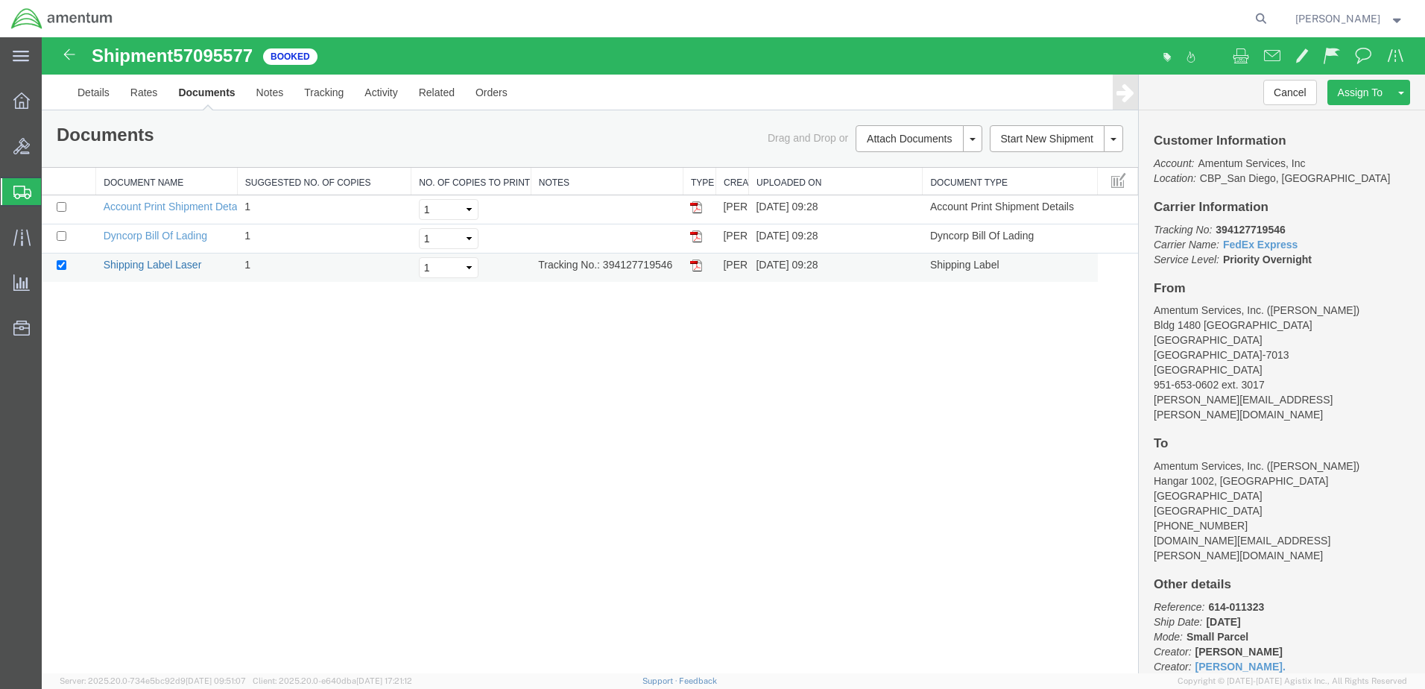
click at [130, 268] on link "Shipping Label Laser" at bounding box center [153, 265] width 98 height 12
